Goal: Navigation & Orientation: Find specific page/section

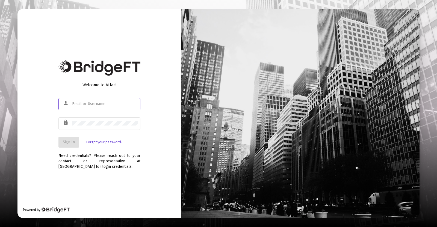
type input "[PERSON_NAME][EMAIL_ADDRESS][DOMAIN_NAME]"
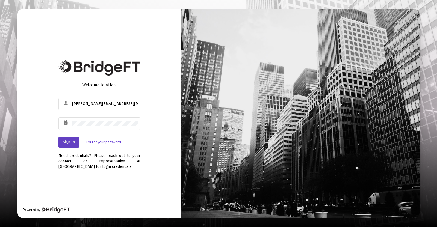
click at [73, 141] on span "Sign In" at bounding box center [69, 142] width 12 height 5
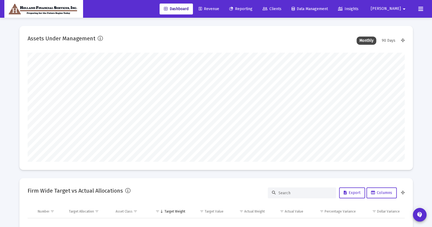
scroll to position [109, 377]
type input "[PERSON_NAME][EMAIL_ADDRESS][DOMAIN_NAME]"
type input "[DATE]"
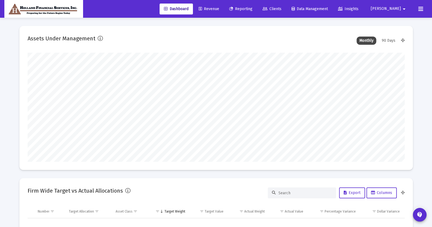
type input "[DATE]"
click at [400, 11] on span "[PERSON_NAME]" at bounding box center [386, 9] width 30 height 5
click at [420, 8] on div at bounding box center [216, 113] width 432 height 227
click at [420, 8] on icon at bounding box center [420, 9] width 5 height 7
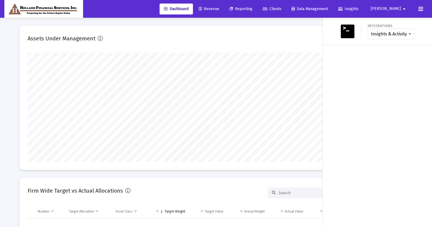
click at [400, 9] on span "[PERSON_NAME]" at bounding box center [386, 9] width 30 height 5
click at [354, 55] on div at bounding box center [216, 113] width 432 height 227
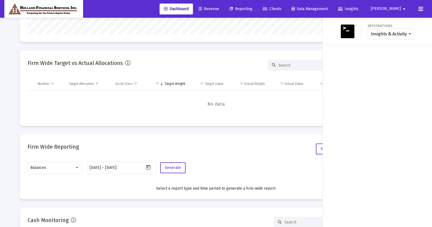
scroll to position [0, 0]
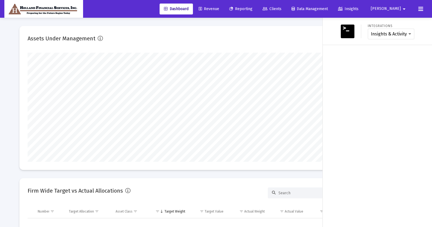
click at [142, 6] on div "Dashboard Revenue Reporting Clients Data Management Insights [PERSON_NAME] arro…" at bounding box center [215, 9] width 423 height 18
